Goal: Check status: Check status

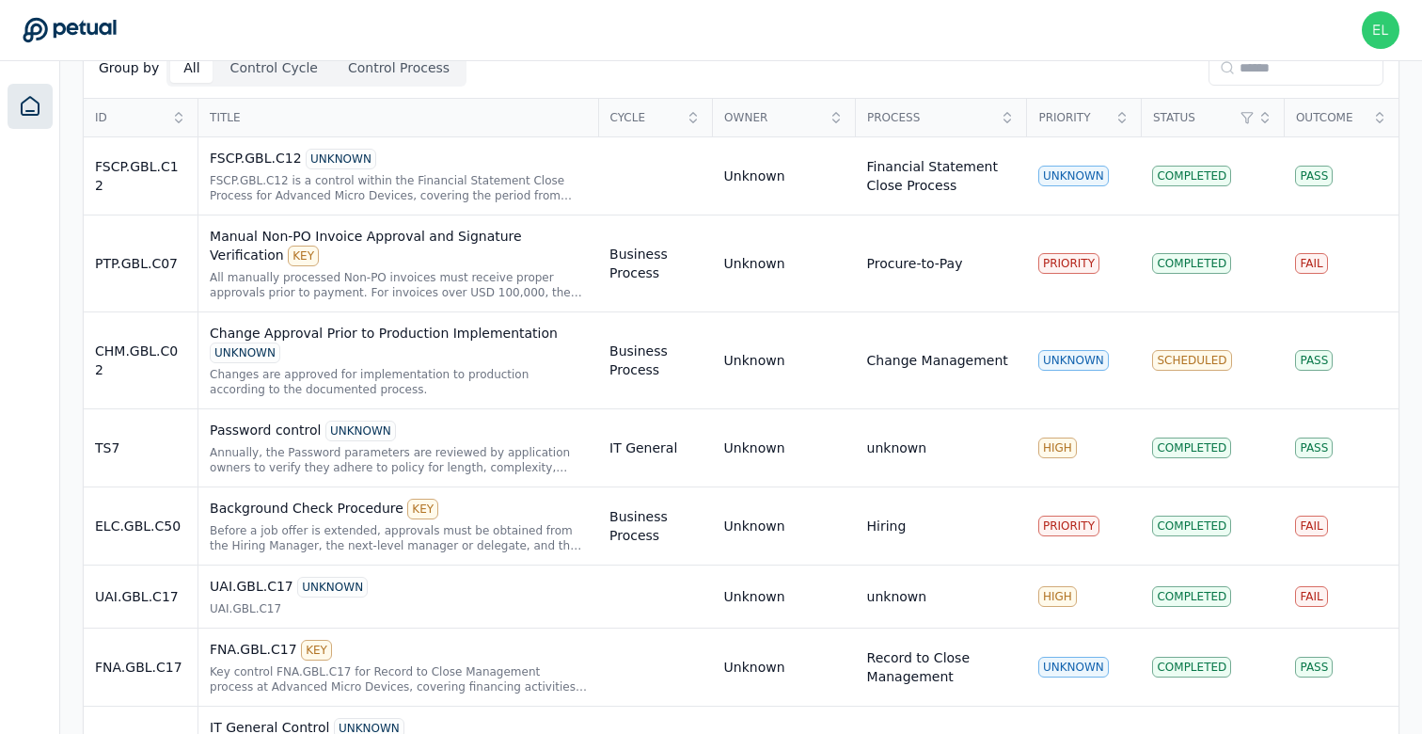
scroll to position [550, 0]
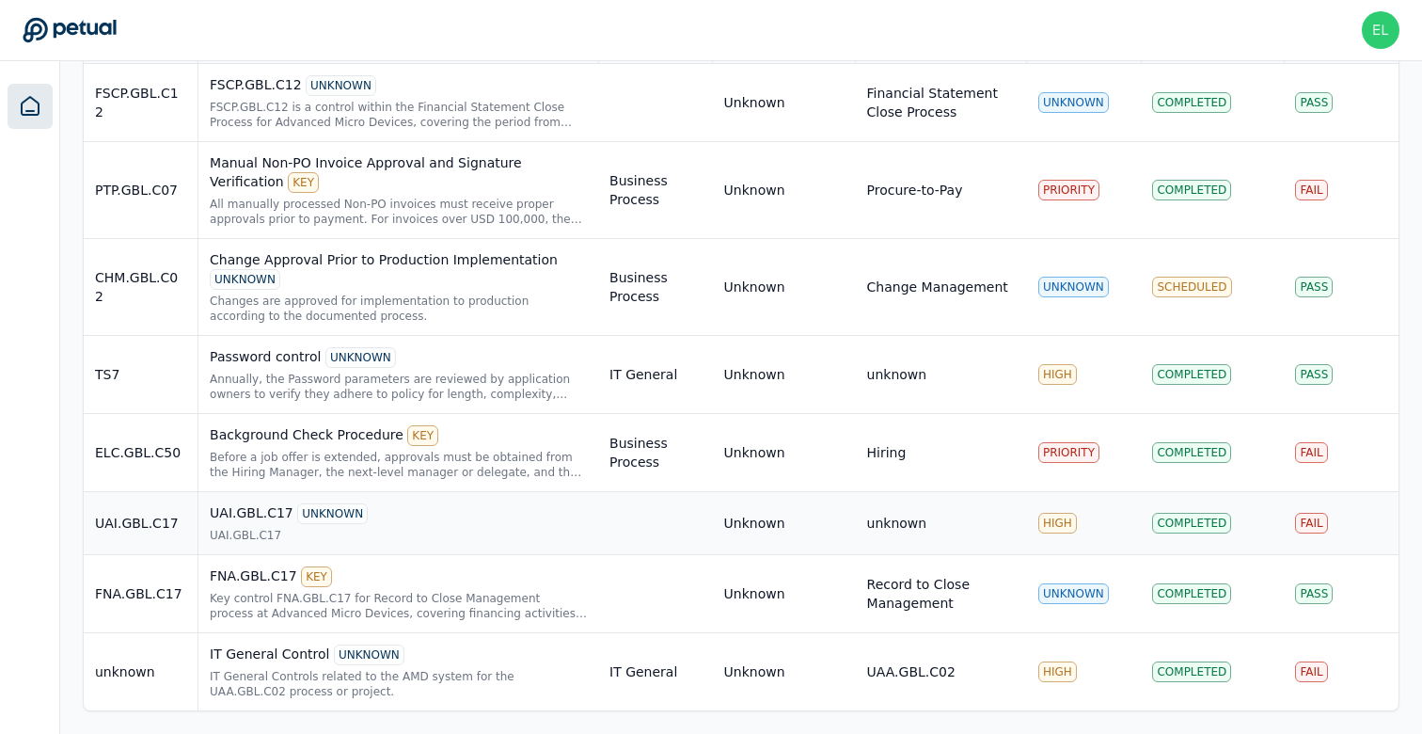
click at [386, 519] on div "UAI.GBL.C17 UNKNOWN" at bounding box center [398, 513] width 377 height 21
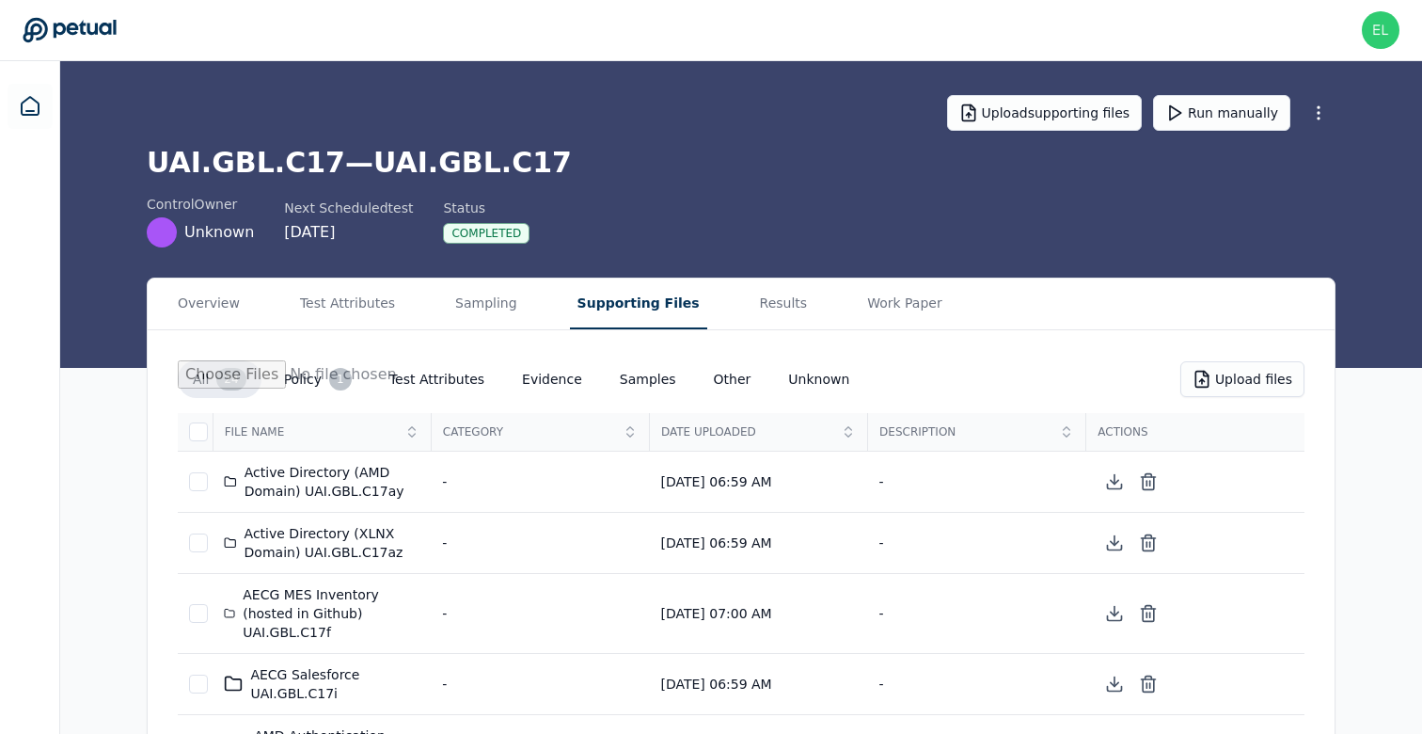
click at [613, 309] on button "Supporting Files" at bounding box center [638, 303] width 137 height 51
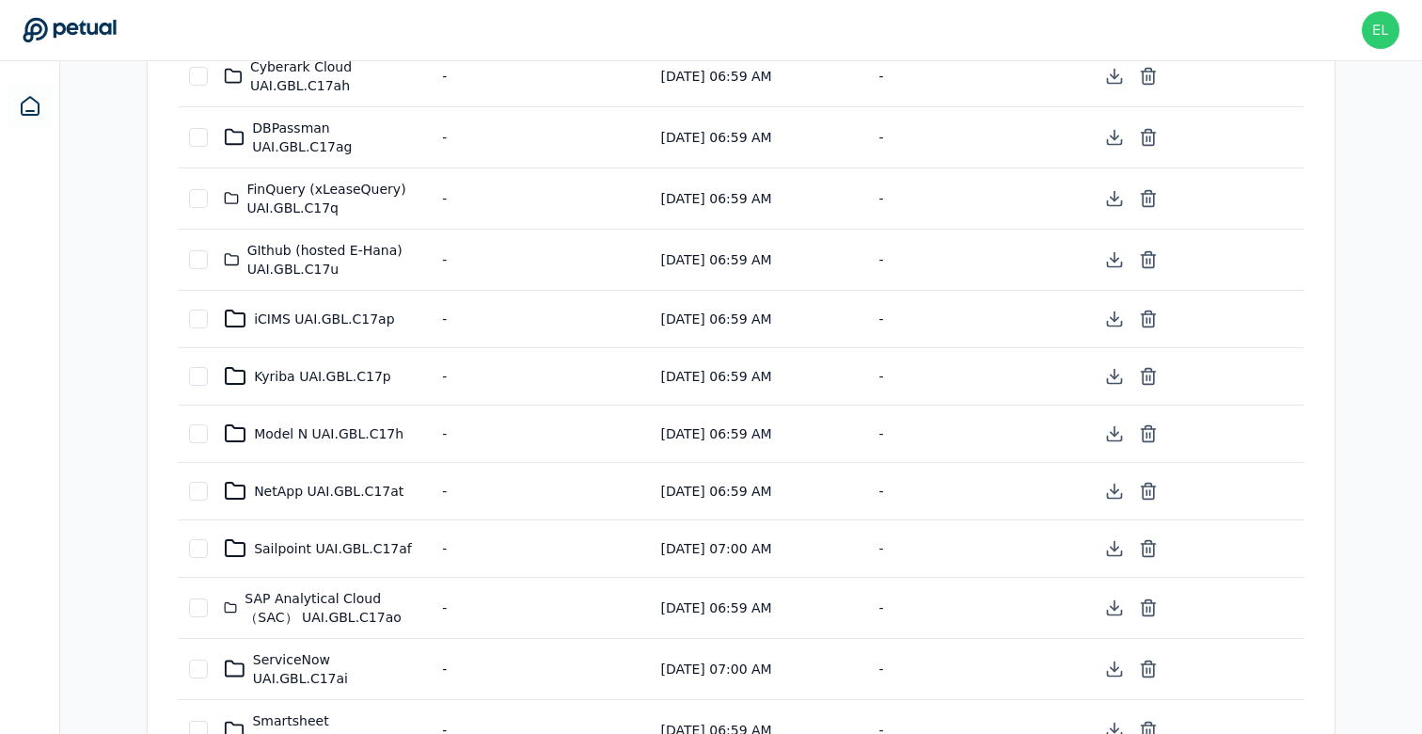
scroll to position [1170, 0]
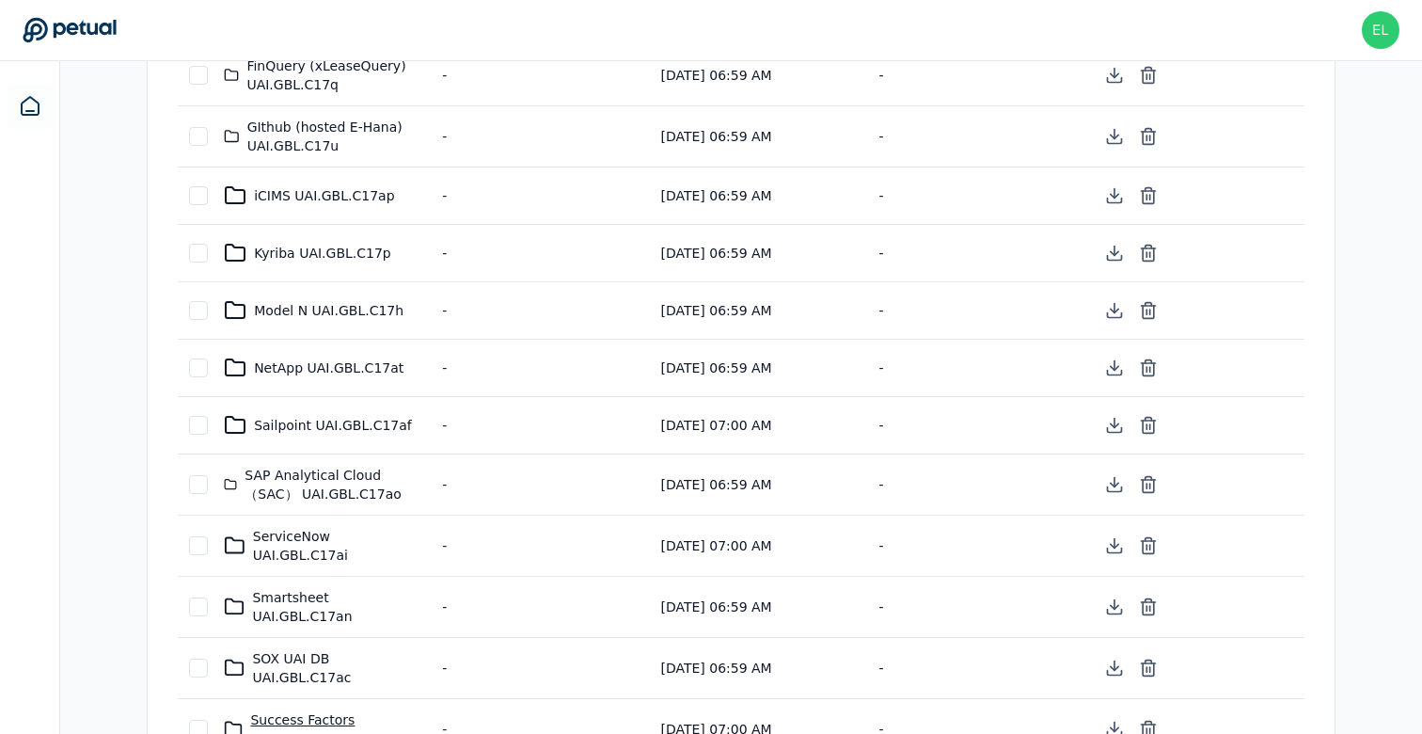
click at [294, 710] on div "Success Factors UAI.GBL.C17e" at bounding box center [322, 729] width 196 height 38
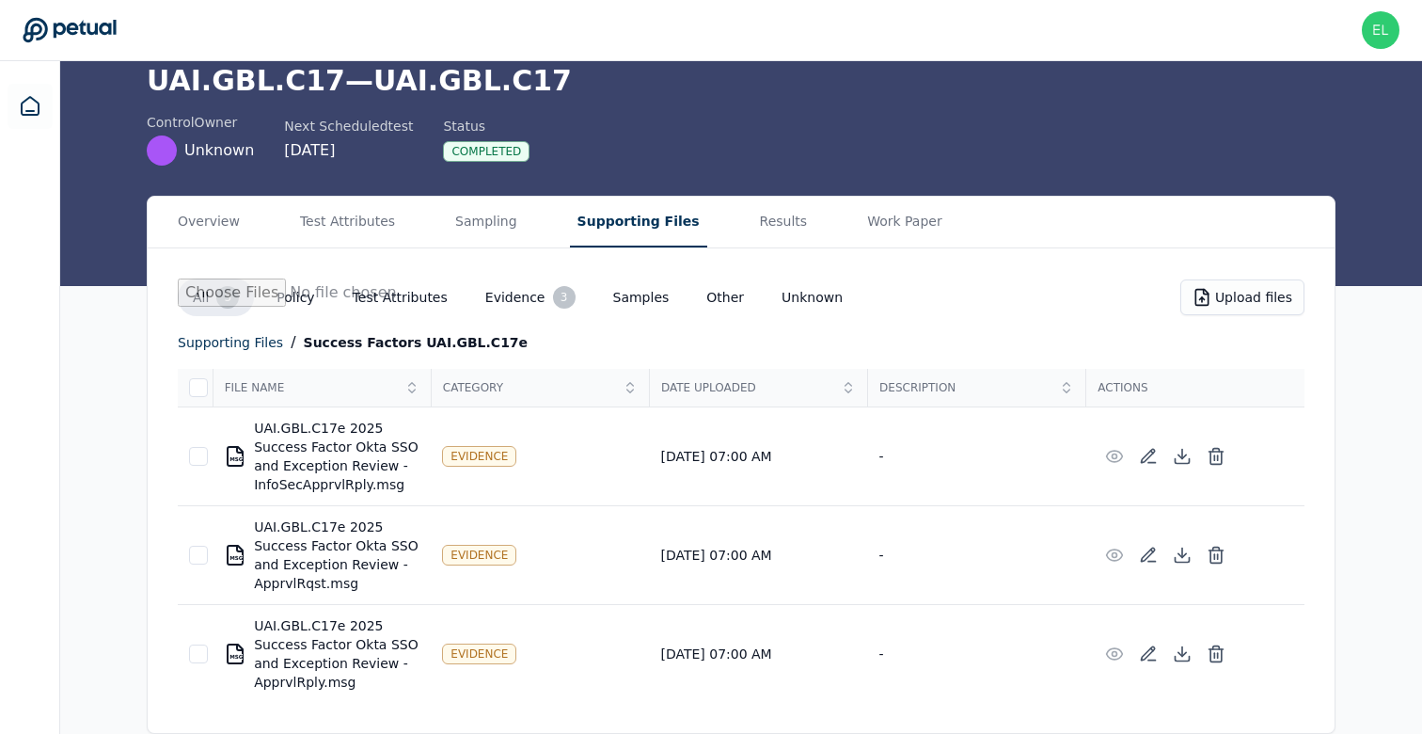
scroll to position [0, 0]
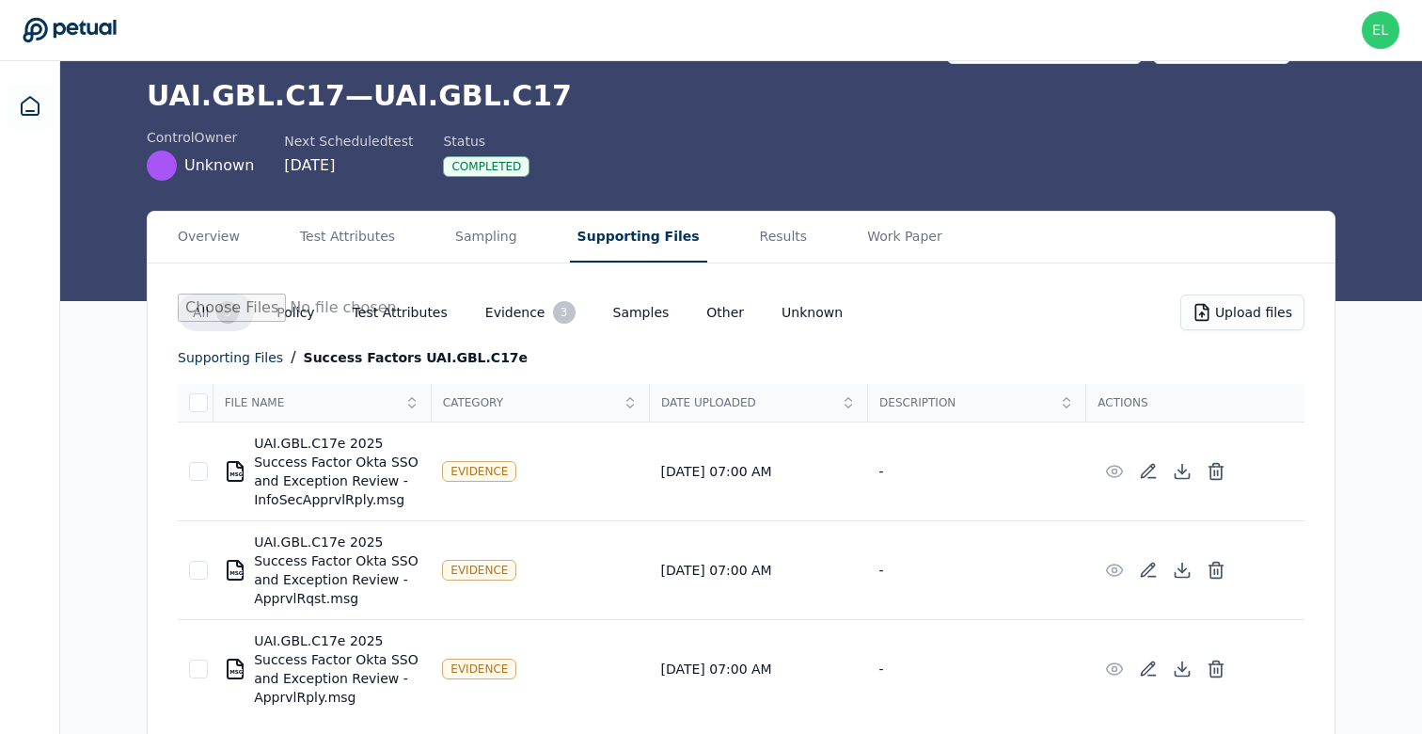
scroll to position [82, 0]
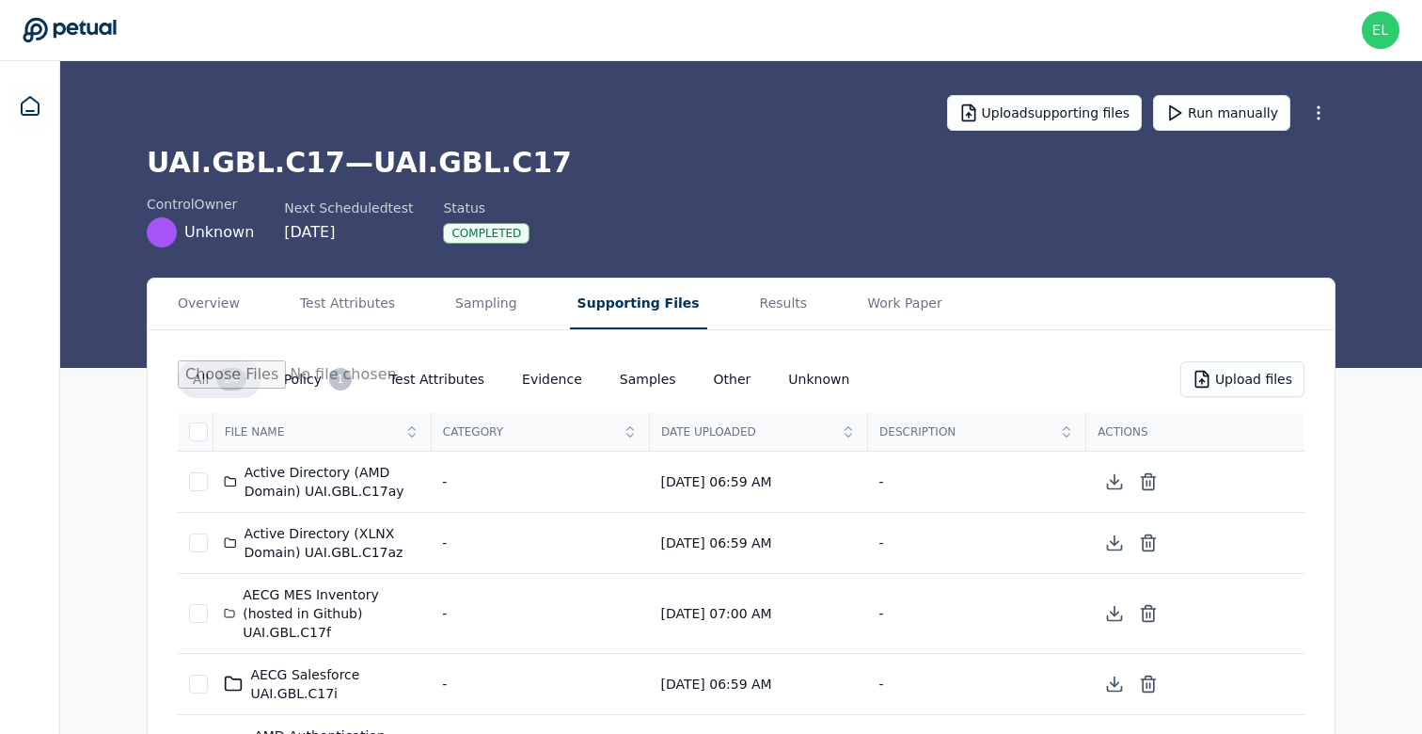
click at [197, 444] on th at bounding box center [195, 432] width 35 height 39
click at [197, 427] on div at bounding box center [198, 431] width 19 height 19
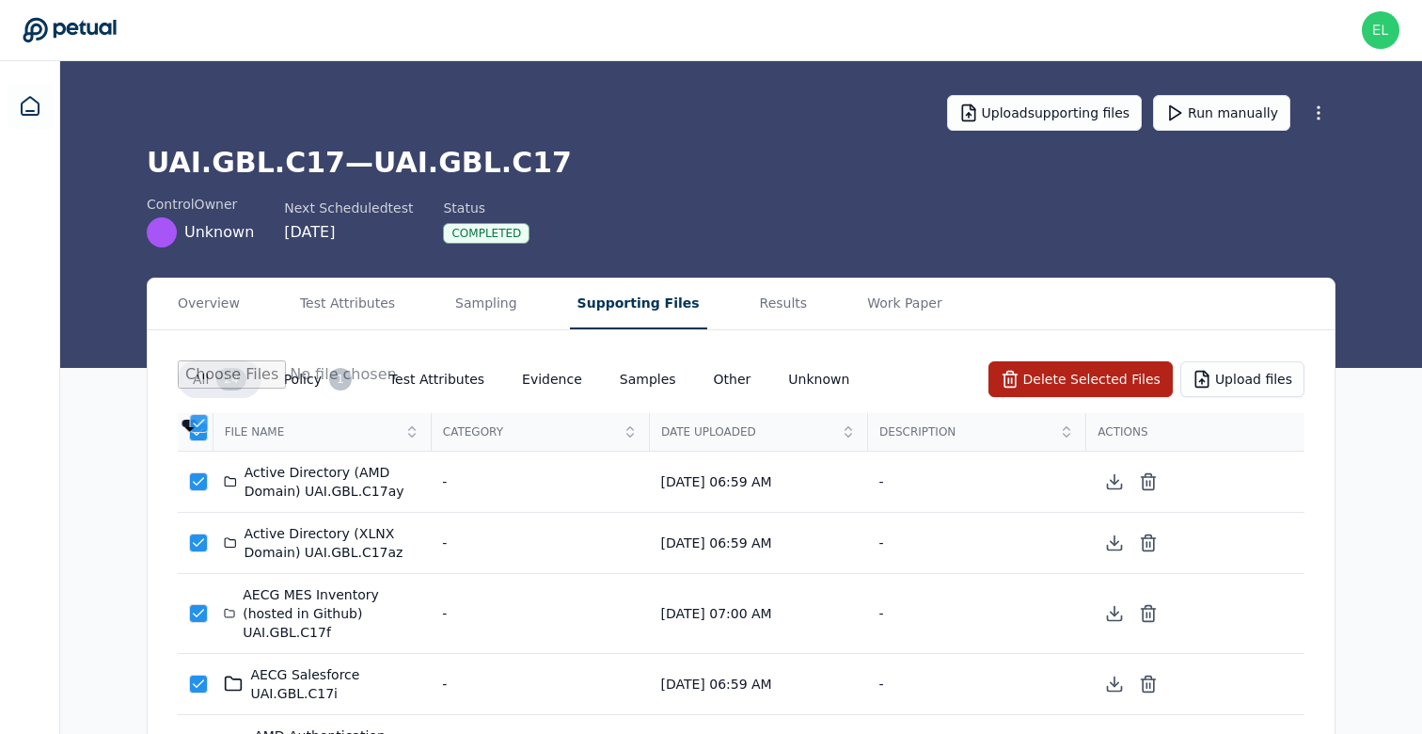
click at [197, 427] on icon at bounding box center [199, 423] width 15 height 15
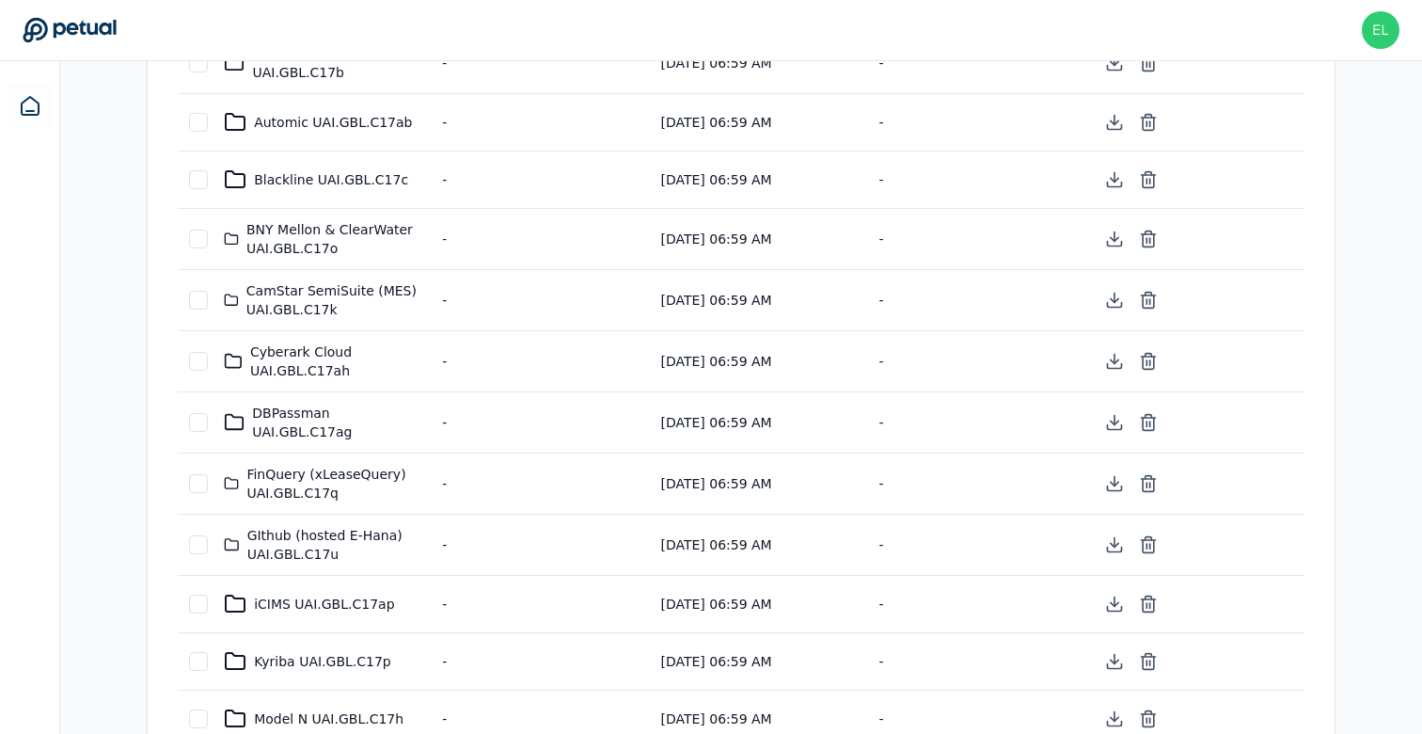
scroll to position [783, 0]
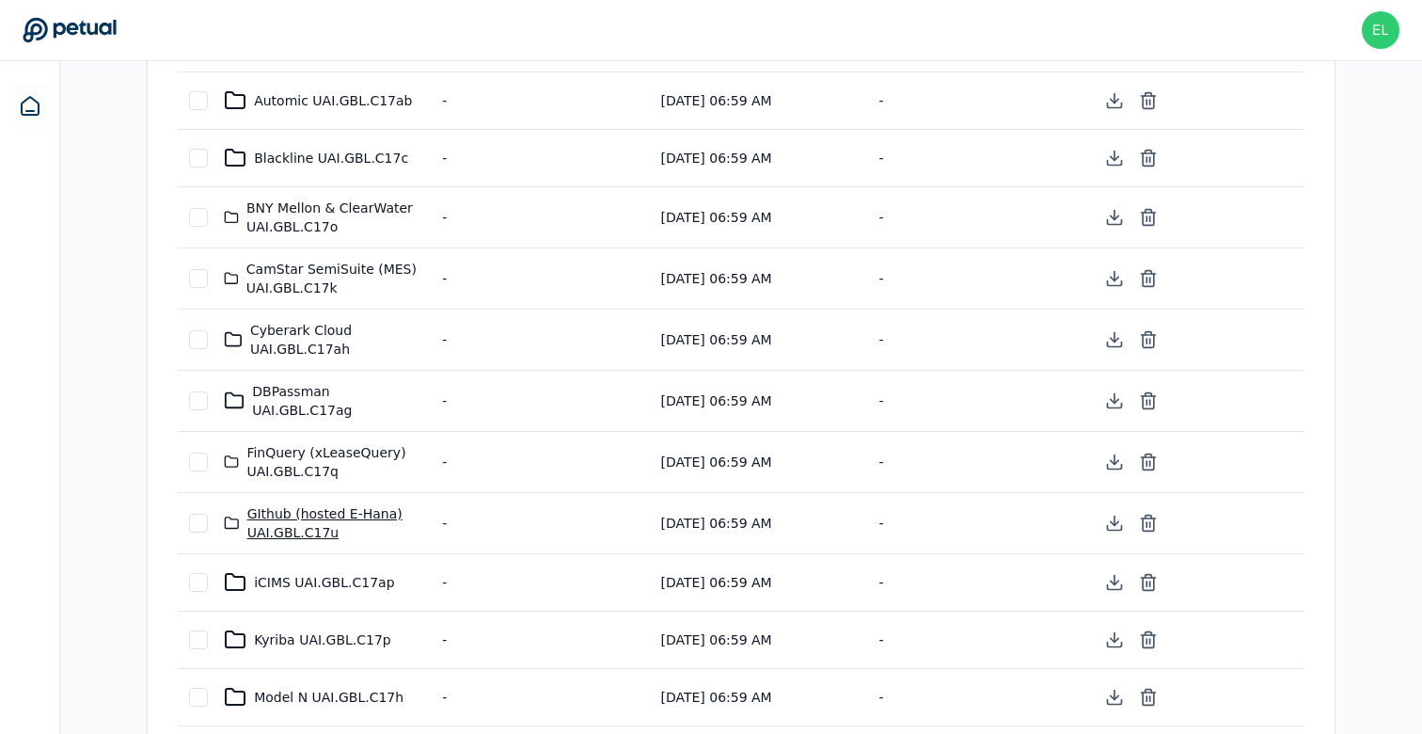
click at [279, 504] on div "GIthub (hosted E-Hana) UAI.GBL.C17u" at bounding box center [322, 523] width 196 height 38
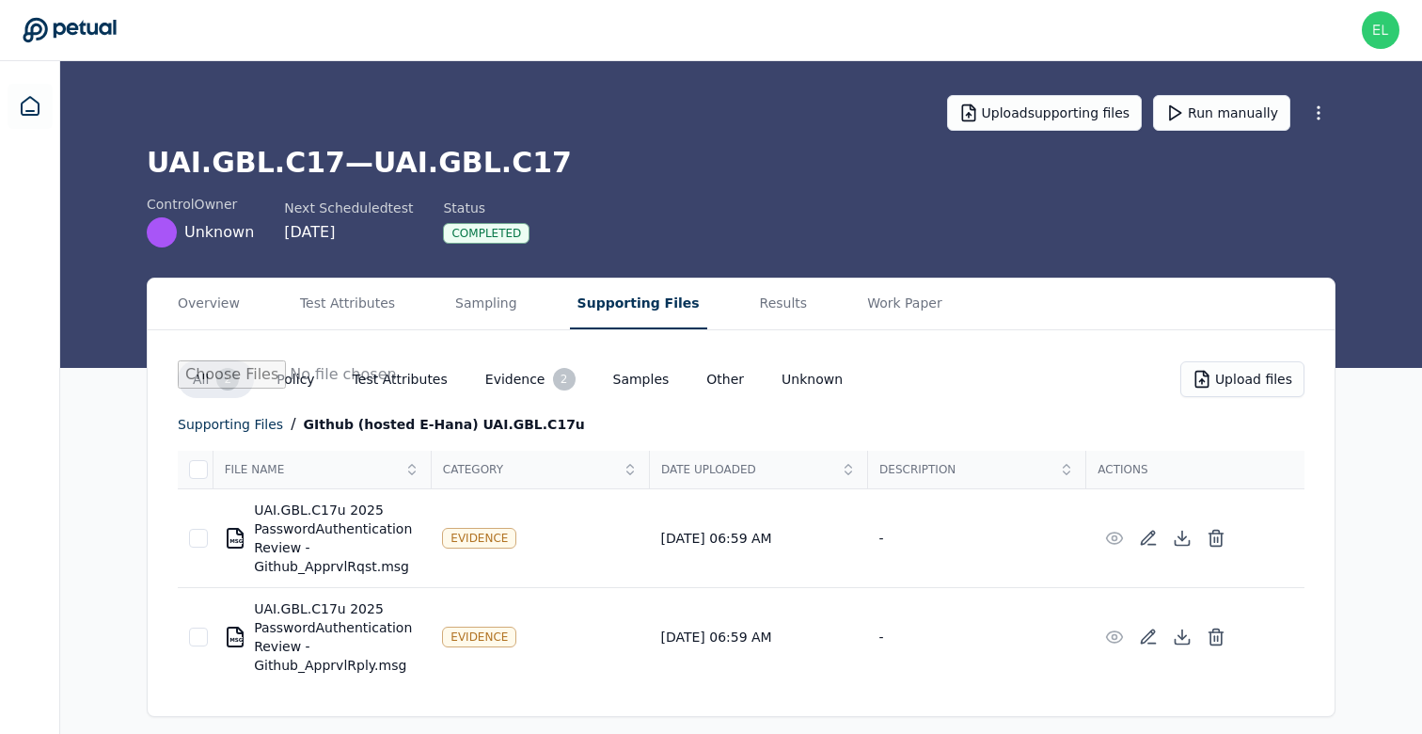
scroll to position [0, 0]
click at [501, 390] on button "Evidence 2" at bounding box center [530, 379] width 120 height 38
click at [187, 344] on div "All 2 Policy Test Attributes Evidence 2 Samples Other Unknown Upload files supp…" at bounding box center [741, 523] width 1187 height 386
click at [195, 372] on button "All 2" at bounding box center [216, 379] width 76 height 38
click at [89, 529] on div "Overview Test Attributes Sampling Supporting Files Results Work Paper All 2 Pol…" at bounding box center [741, 496] width 1362 height 439
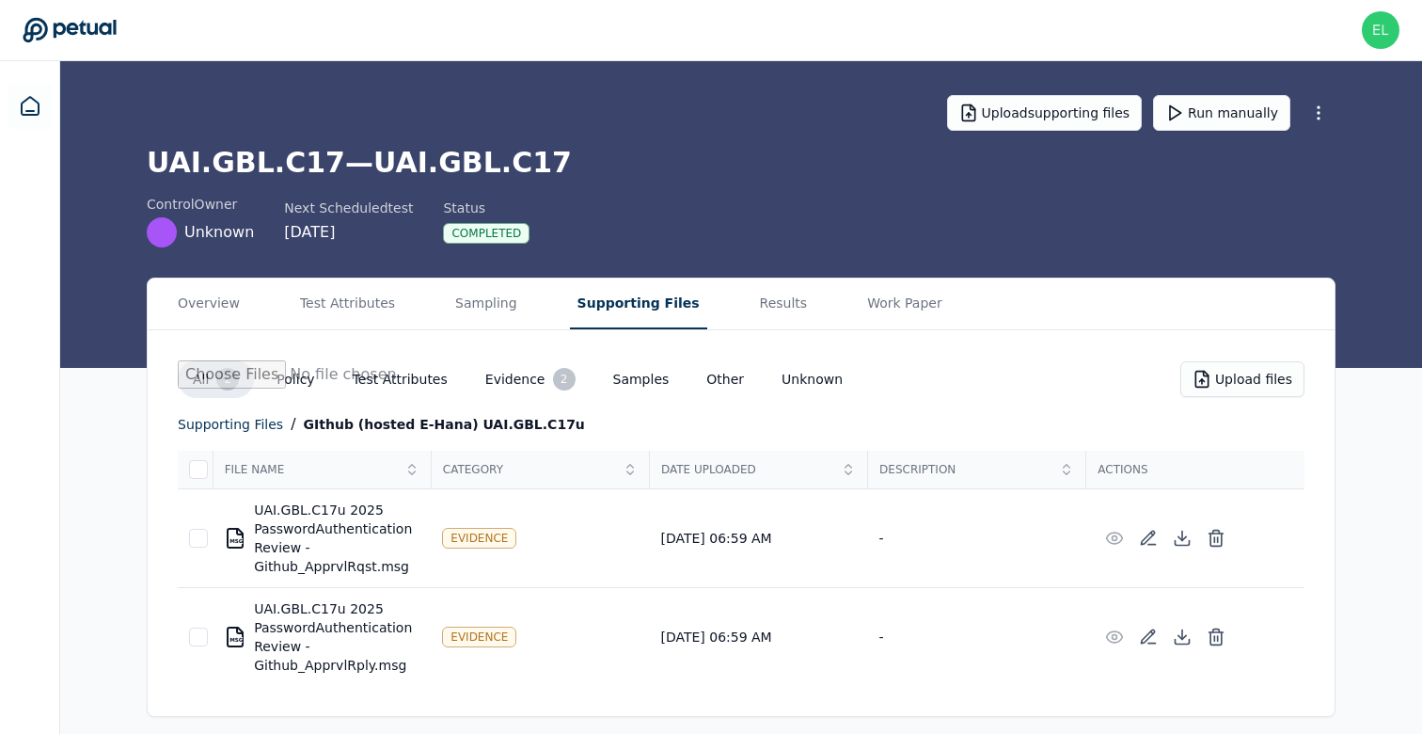
click at [125, 524] on div "Overview Test Attributes Sampling Supporting Files Results Work Paper All 2 Pol…" at bounding box center [741, 496] width 1362 height 439
drag, startPoint x: 401, startPoint y: 572, endPoint x: 186, endPoint y: 509, distance: 223.5
click at [186, 509] on tr "MSG UAI.GBL.C17u 2025 PasswordAuthentication Review - Github_ApprvlRqst.msg Evi…" at bounding box center [741, 538] width 1127 height 99
drag, startPoint x: 398, startPoint y: 561, endPoint x: 234, endPoint y: 507, distance: 172.5
click at [234, 507] on div "MSG UAI.GBL.C17u 2025 PasswordAuthentication Review - Github_ApprvlRqst.msg" at bounding box center [322, 537] width 196 height 75
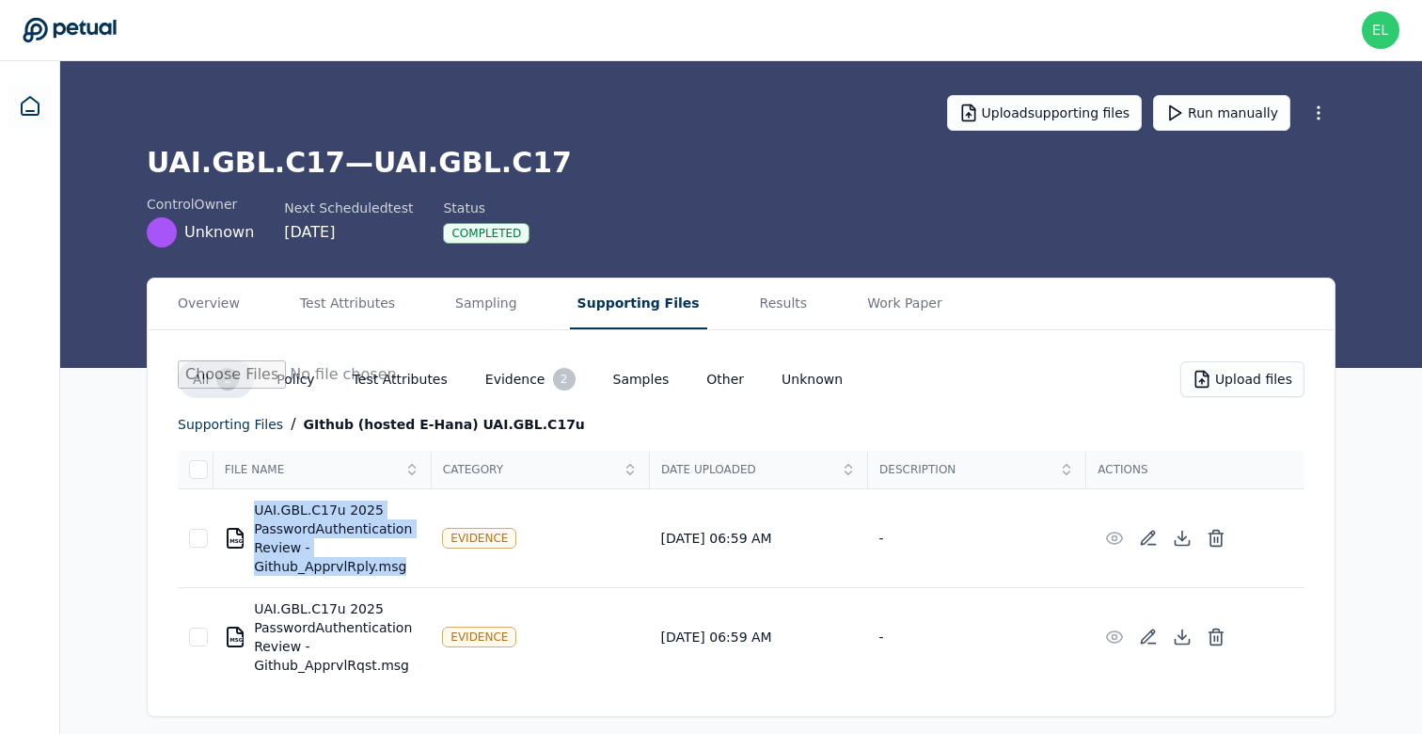
drag, startPoint x: 394, startPoint y: 566, endPoint x: 245, endPoint y: 505, distance: 160.7
click at [245, 505] on div "MSG UAI.GBL.C17u 2025 PasswordAuthentication Review - Github_ApprvlRply.msg" at bounding box center [322, 537] width 196 height 75
copy div "UAI.GBL.C17u 2025 PasswordAuthentication Review - Github_ApprvlRply.msg"
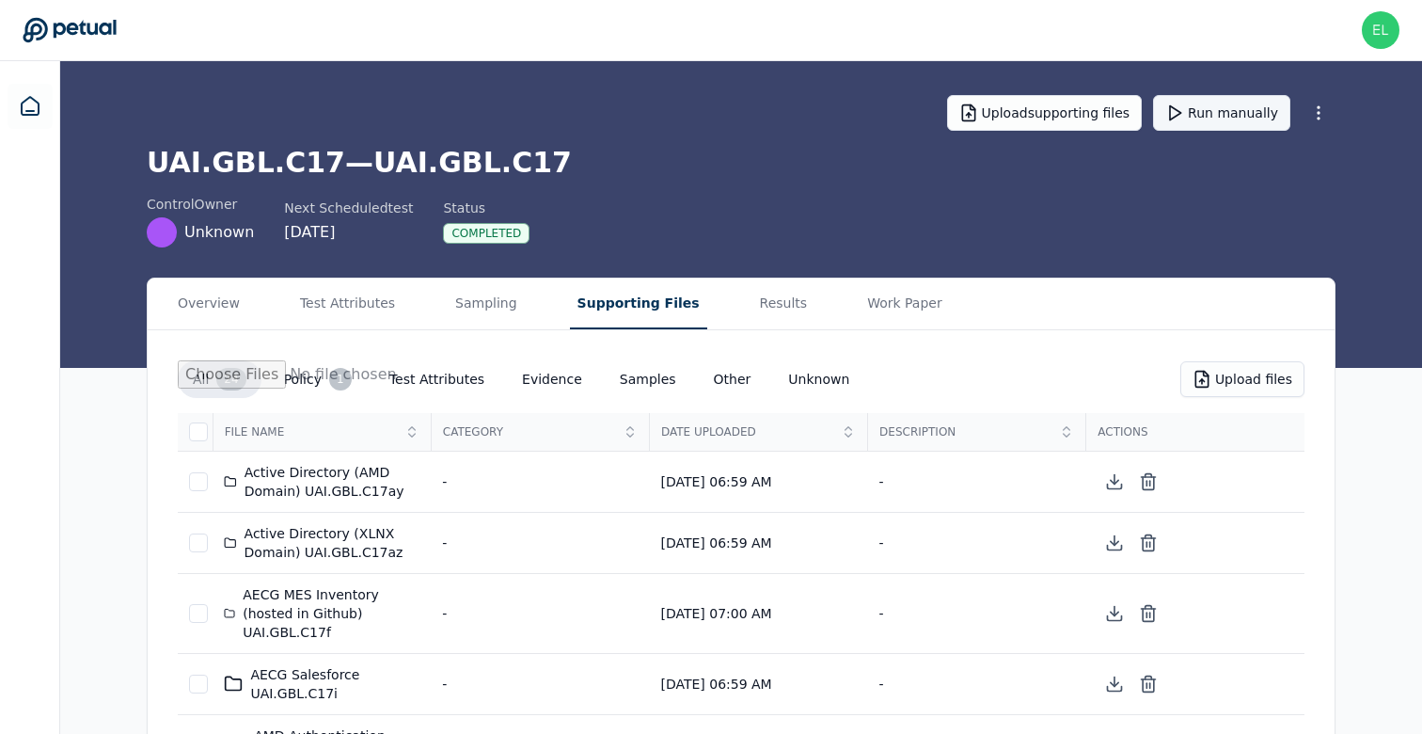
click at [1240, 126] on button "Run manually" at bounding box center [1221, 113] width 137 height 36
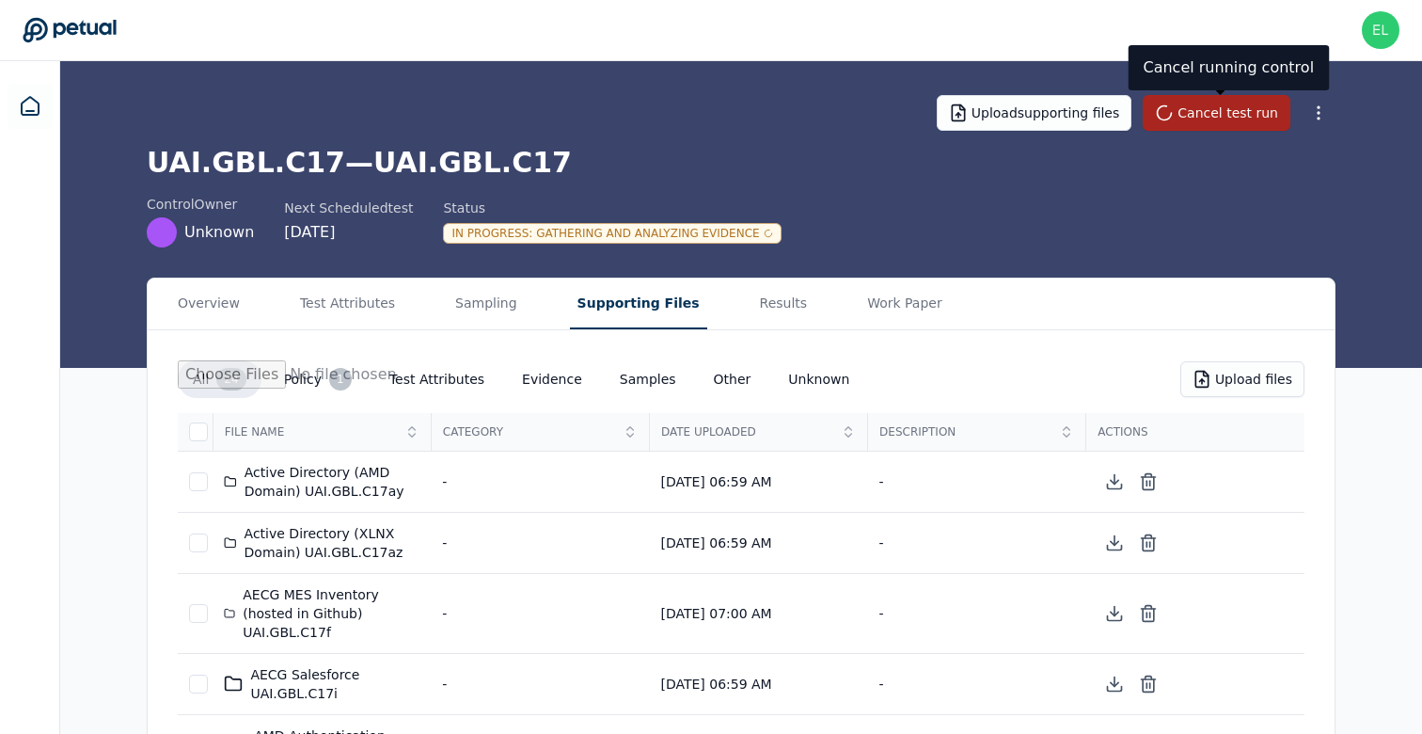
click at [1174, 115] on icon at bounding box center [1165, 113] width 18 height 18
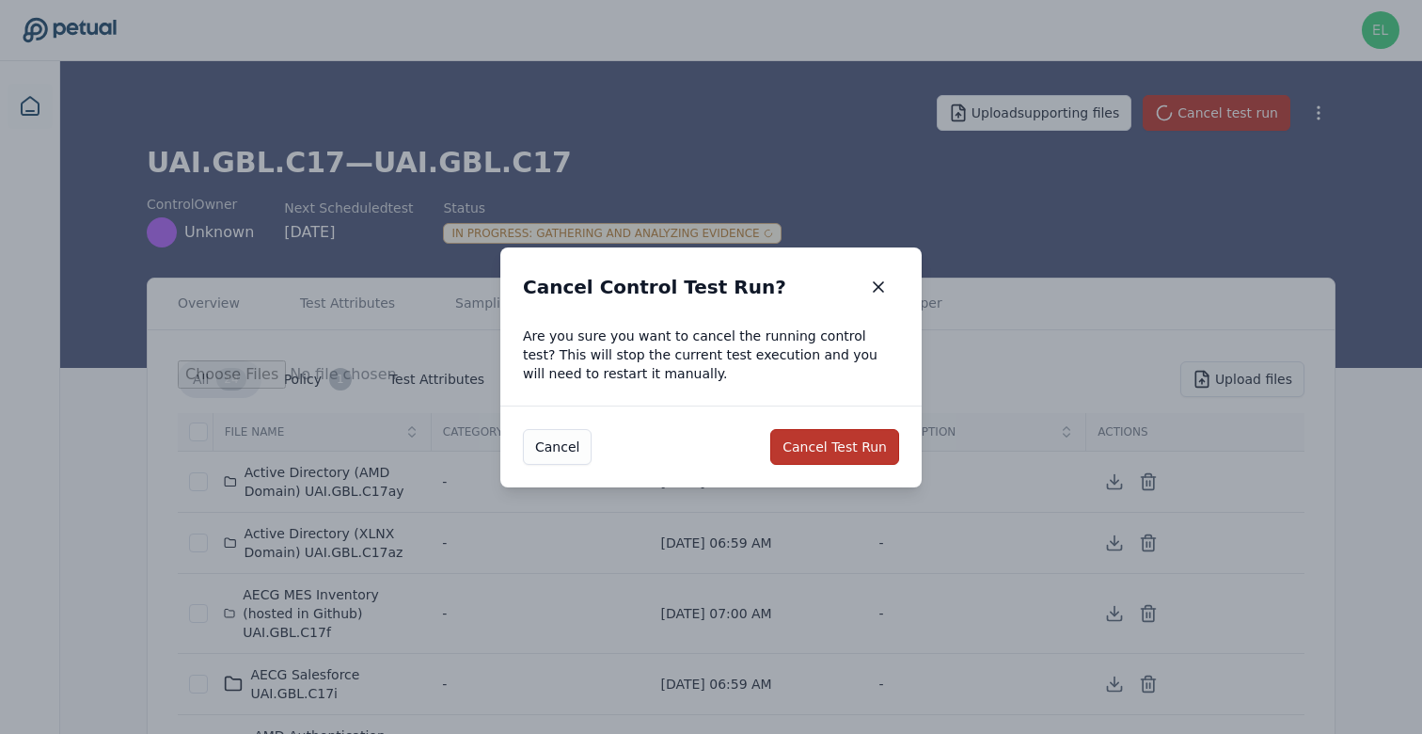
click at [851, 442] on button "Cancel Test Run" at bounding box center [834, 447] width 129 height 36
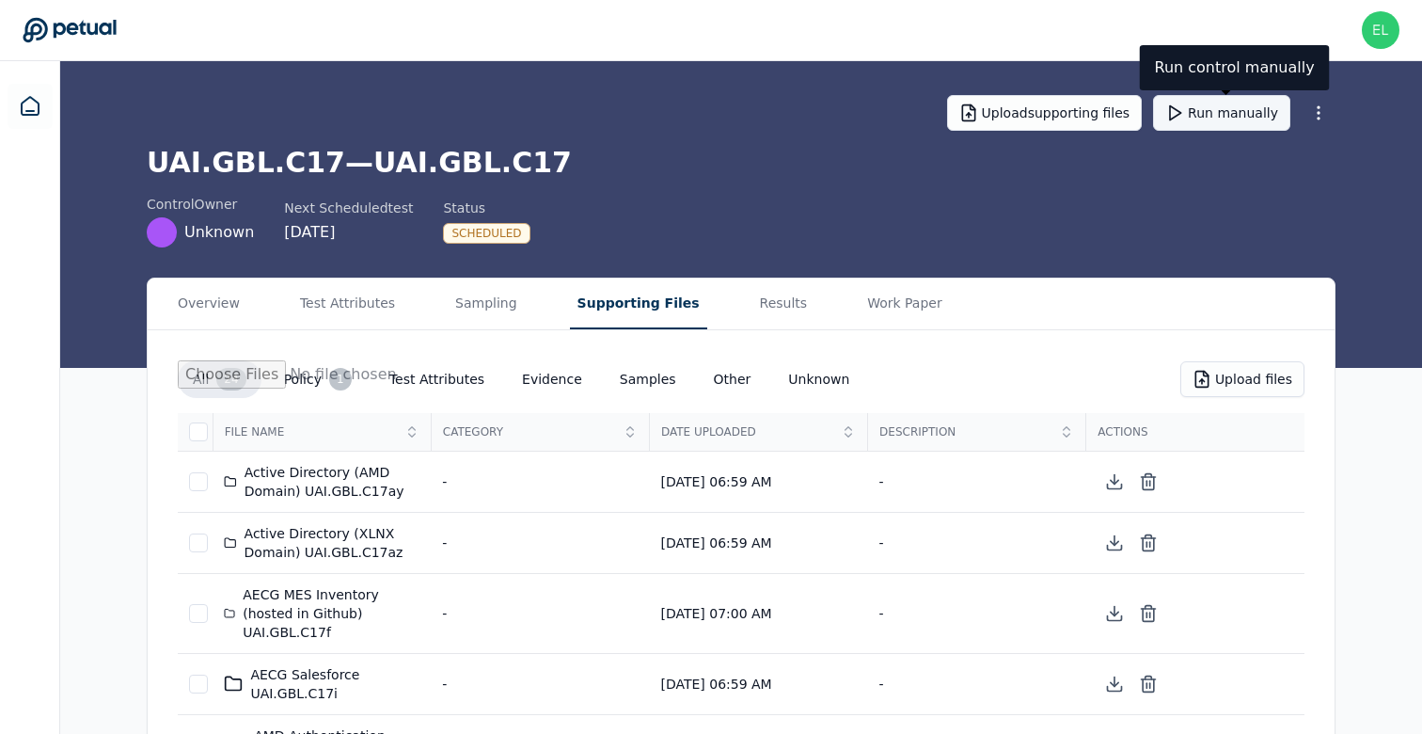
click at [1231, 107] on button "Run manually" at bounding box center [1221, 113] width 137 height 36
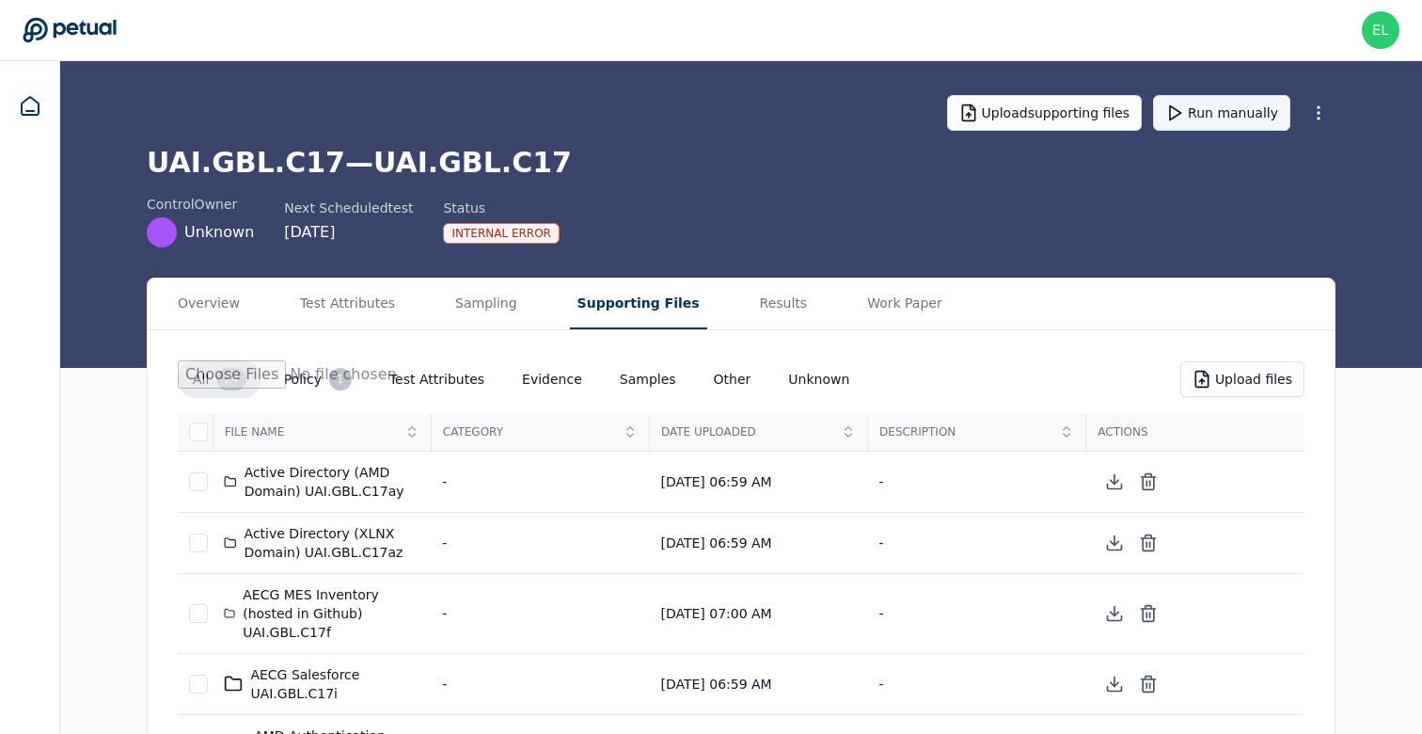
click at [1203, 125] on button "Run manually" at bounding box center [1221, 113] width 137 height 36
click at [876, 300] on button "Work Paper" at bounding box center [905, 303] width 90 height 51
